Goal: Information Seeking & Learning: Learn about a topic

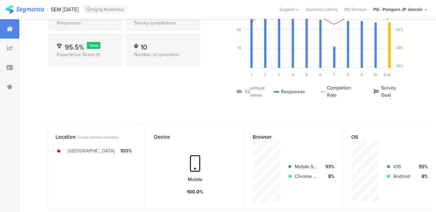
scroll to position [4, 0]
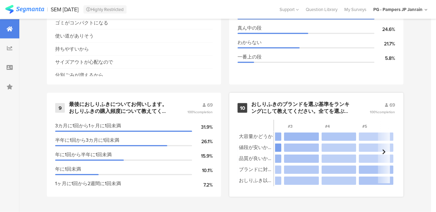
scroll to position [0, 78]
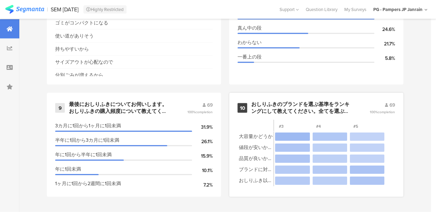
drag, startPoint x: 366, startPoint y: 109, endPoint x: 242, endPoint y: 105, distance: 124.7
click at [242, 105] on div "10" at bounding box center [242, 108] width 10 height 10
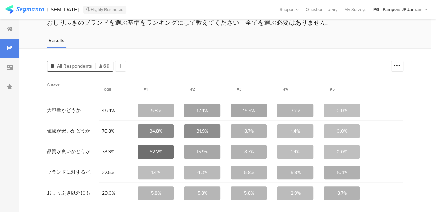
scroll to position [28, 0]
drag, startPoint x: 151, startPoint y: 151, endPoint x: 167, endPoint y: 151, distance: 15.9
click at [167, 151] on section "52.2%" at bounding box center [155, 152] width 36 height 14
click at [116, 150] on span "78.3%" at bounding box center [116, 151] width 29 height 7
